Goal: Information Seeking & Learning: Learn about a topic

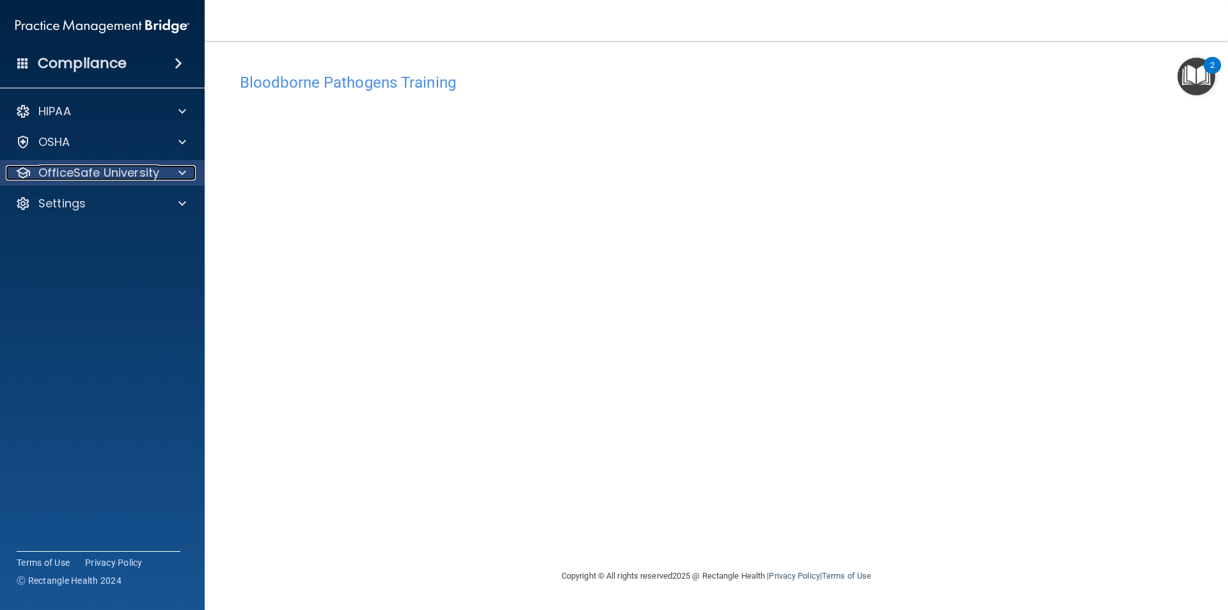
click at [138, 180] on p "OfficeSafe University" at bounding box center [98, 172] width 121 height 15
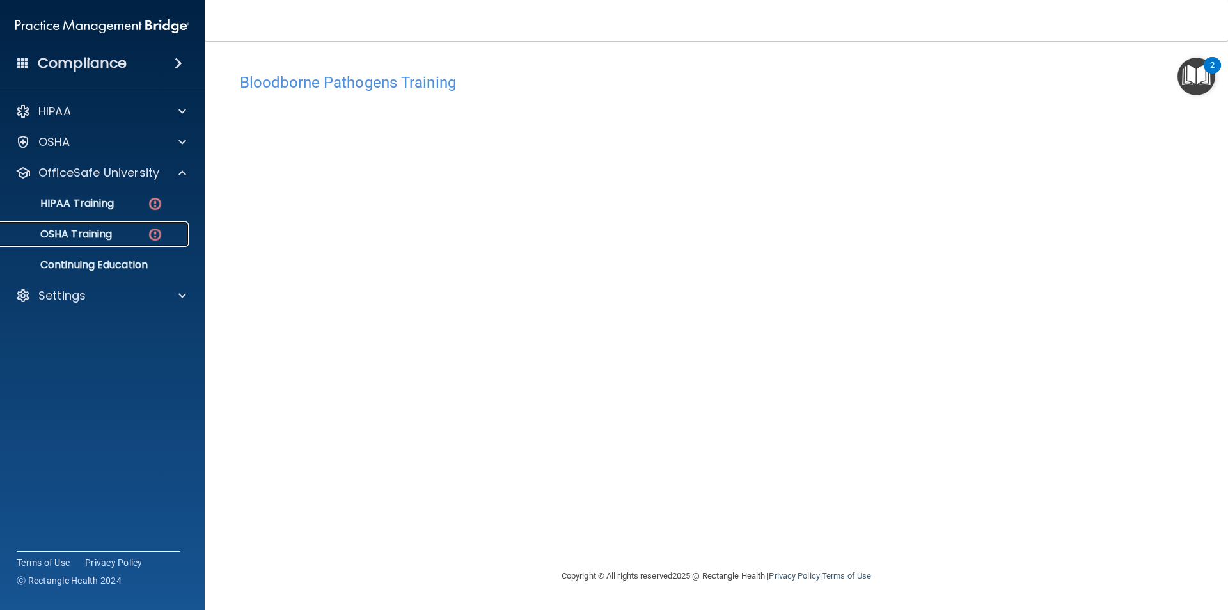
click at [125, 232] on div "OSHA Training" at bounding box center [95, 234] width 175 height 13
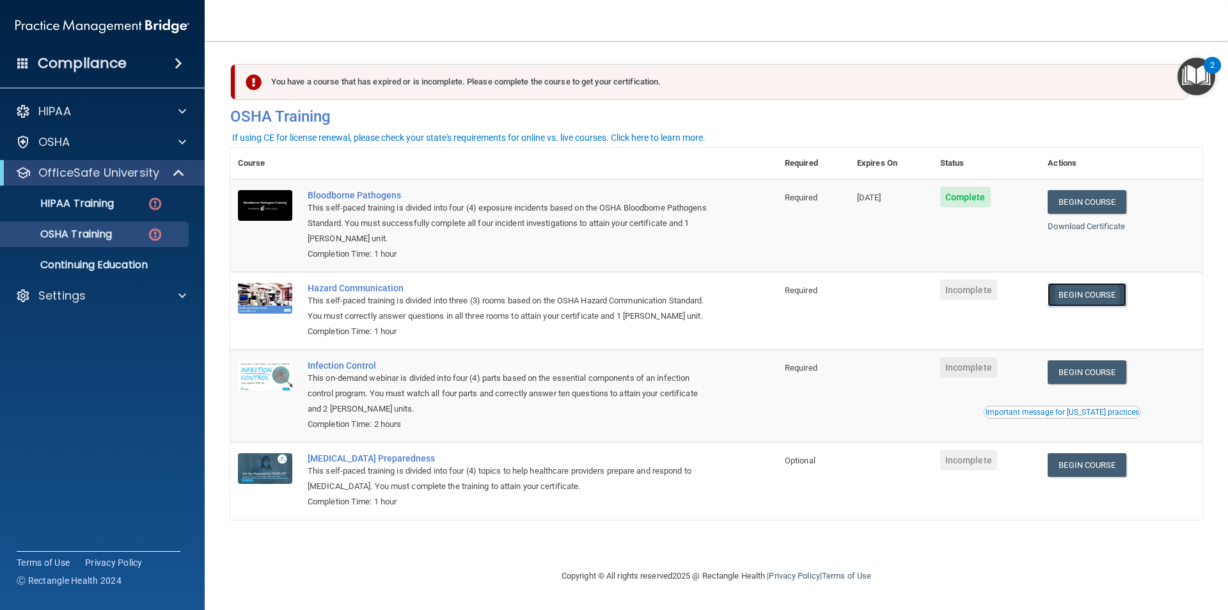
click at [1078, 294] on link "Begin Course" at bounding box center [1087, 295] width 78 height 24
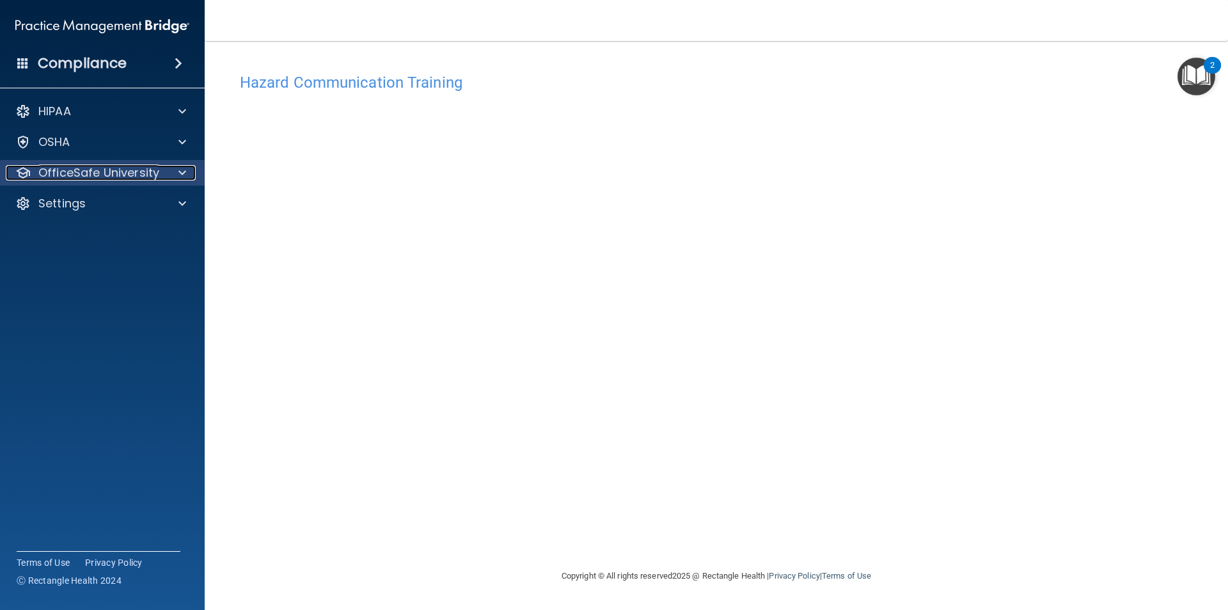
click at [154, 180] on p "OfficeSafe University" at bounding box center [98, 172] width 121 height 15
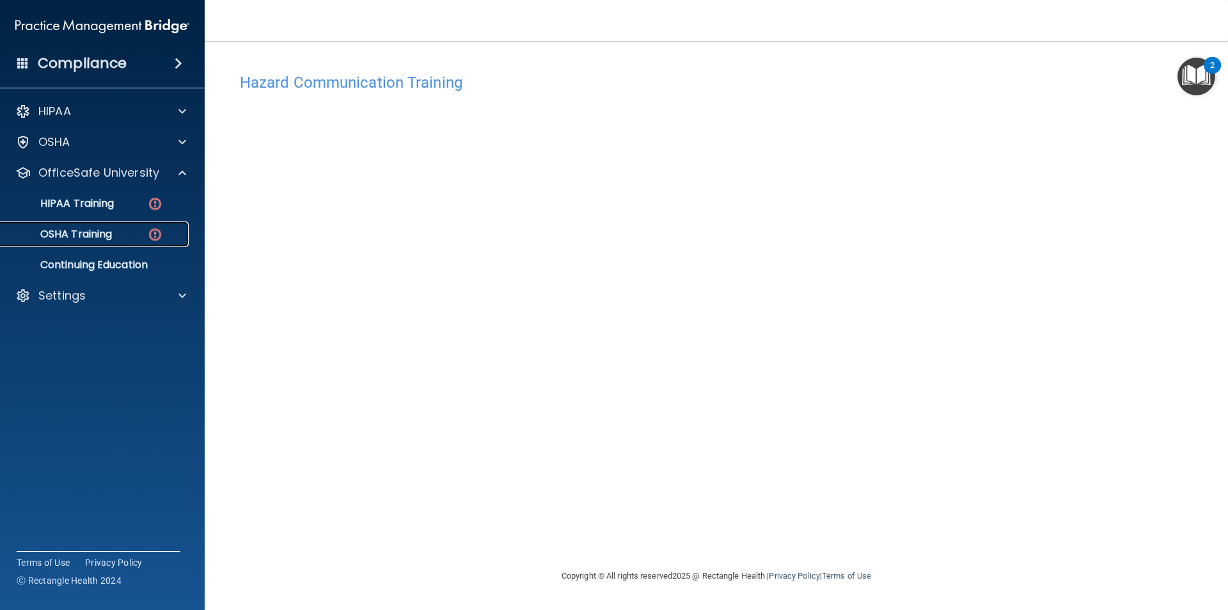
click at [152, 231] on img at bounding box center [155, 234] width 16 height 16
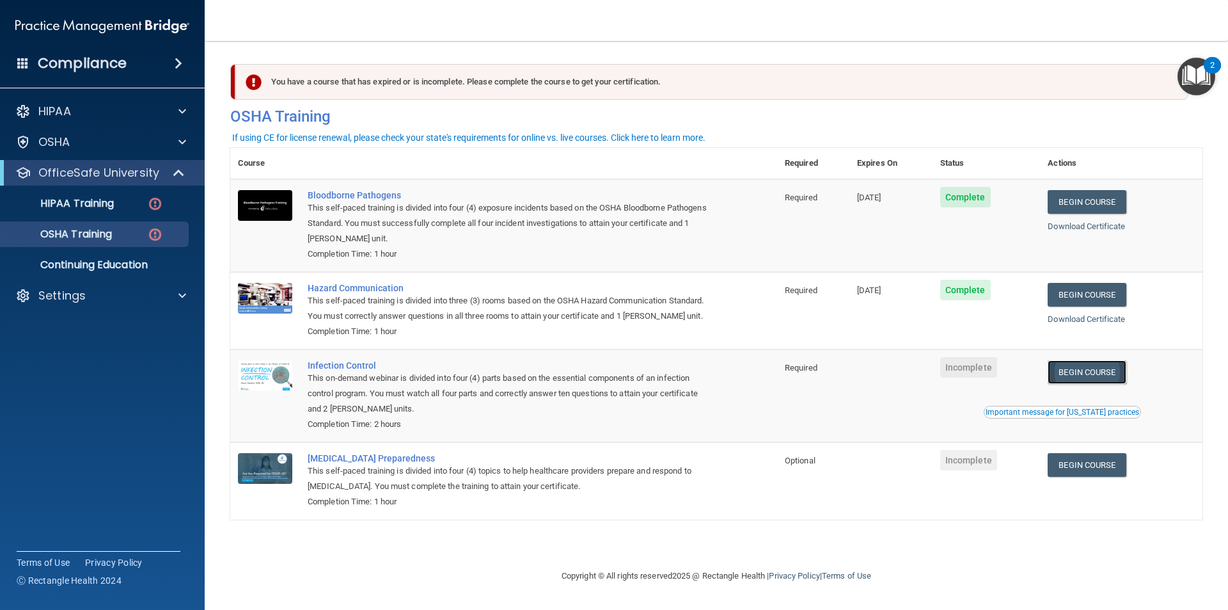
click at [1073, 380] on link "Begin Course" at bounding box center [1087, 372] width 78 height 24
